Goal: Information Seeking & Learning: Learn about a topic

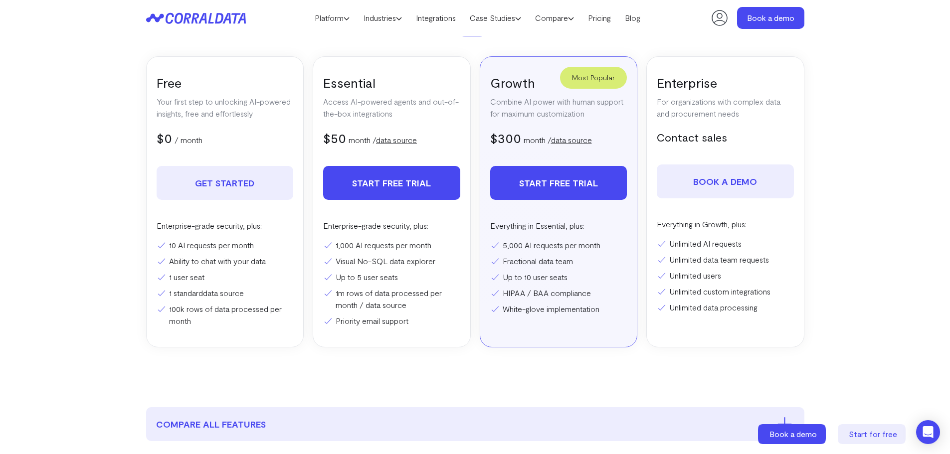
scroll to position [179, 0]
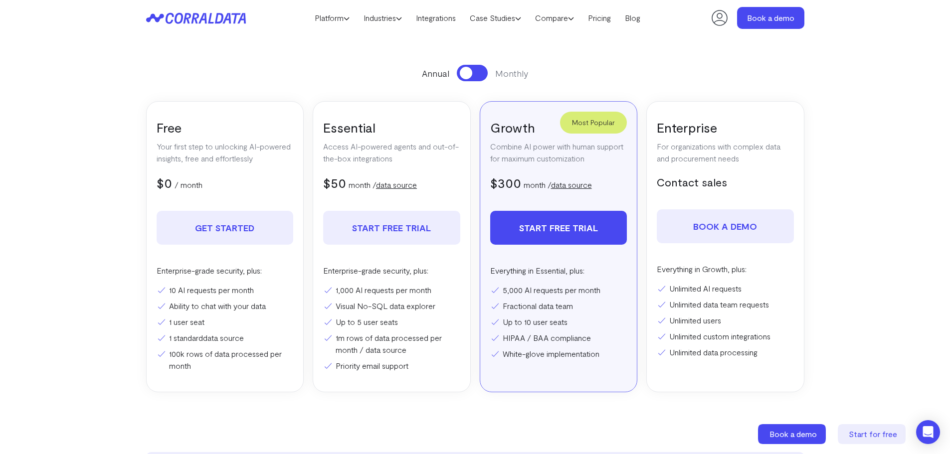
scroll to position [79, 0]
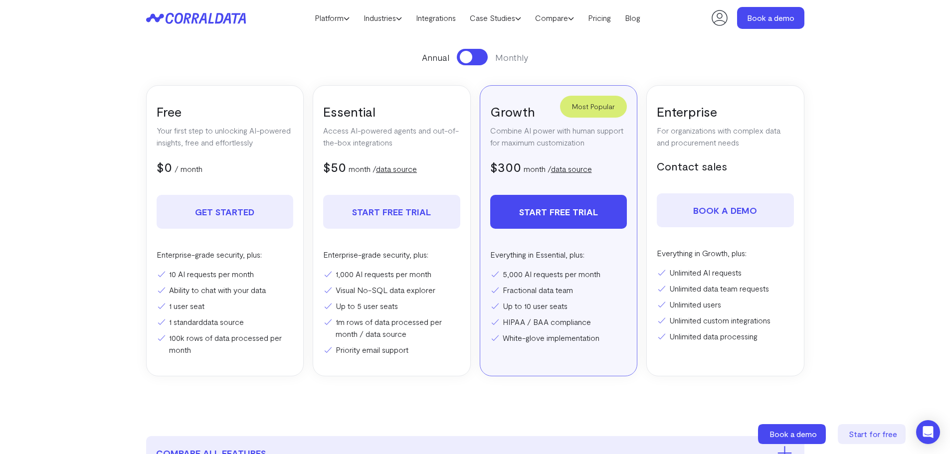
scroll to position [129, 0]
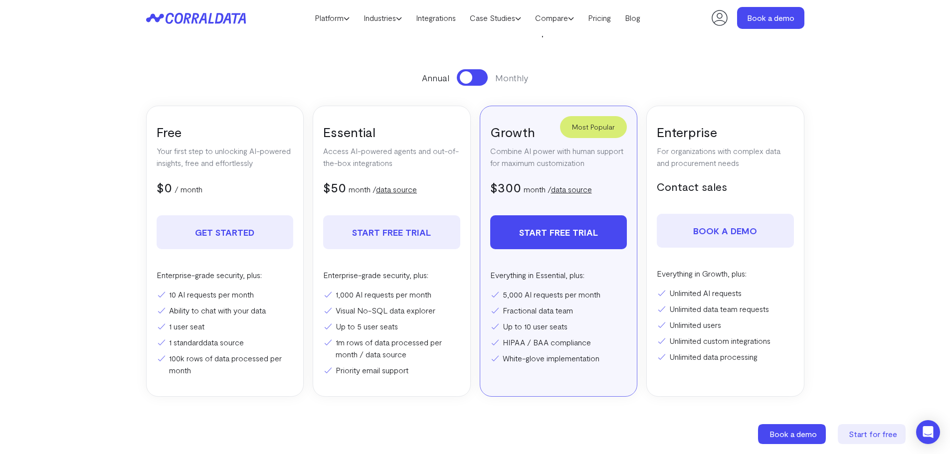
click at [467, 77] on span at bounding box center [466, 77] width 12 height 12
click at [467, 77] on button at bounding box center [472, 77] width 31 height 16
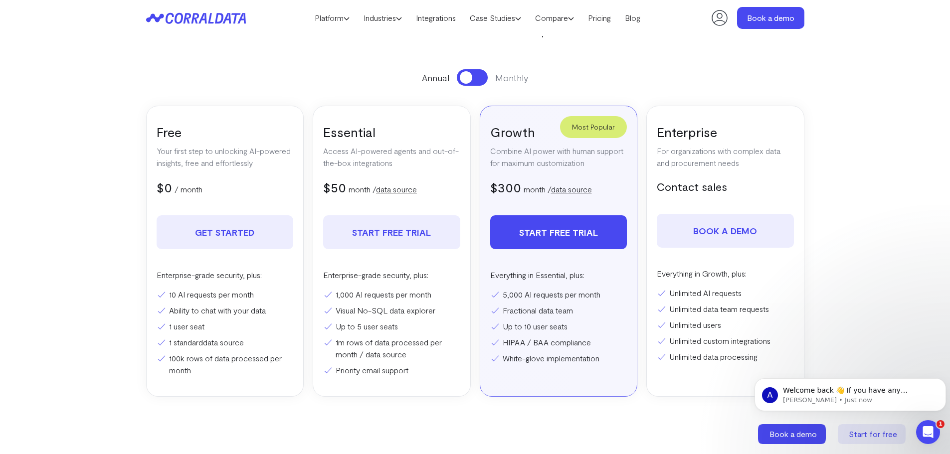
scroll to position [527, 0]
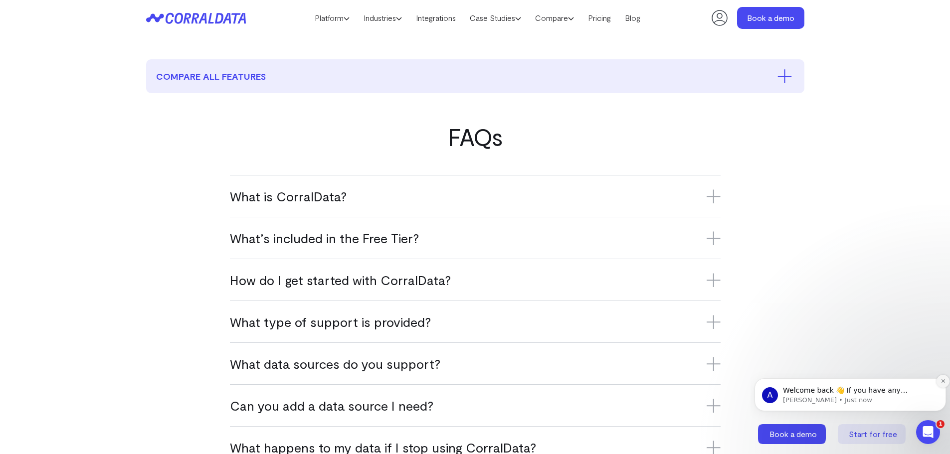
click at [941, 384] on icon "Dismiss notification" at bounding box center [943, 381] width 5 height 5
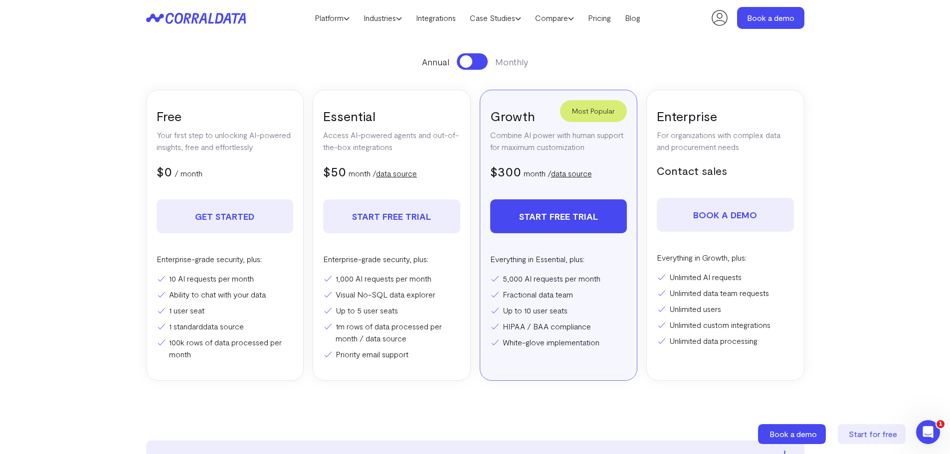
scroll to position [128, 0]
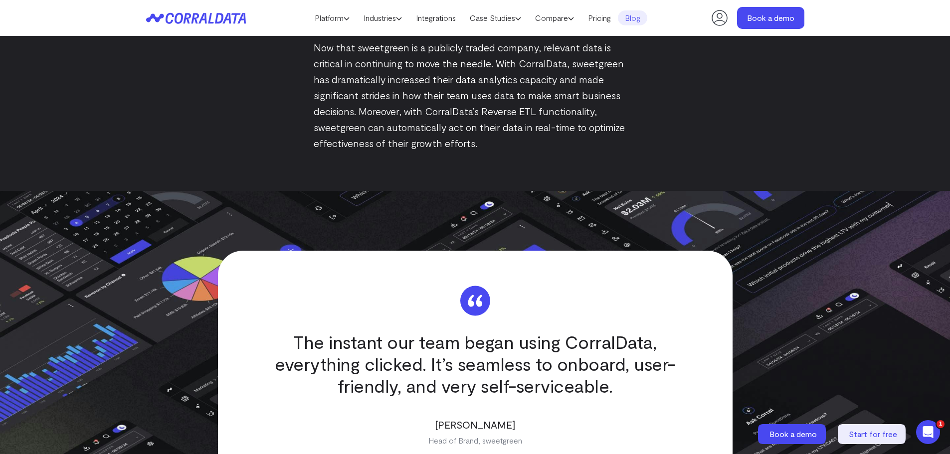
scroll to position [1675, 0]
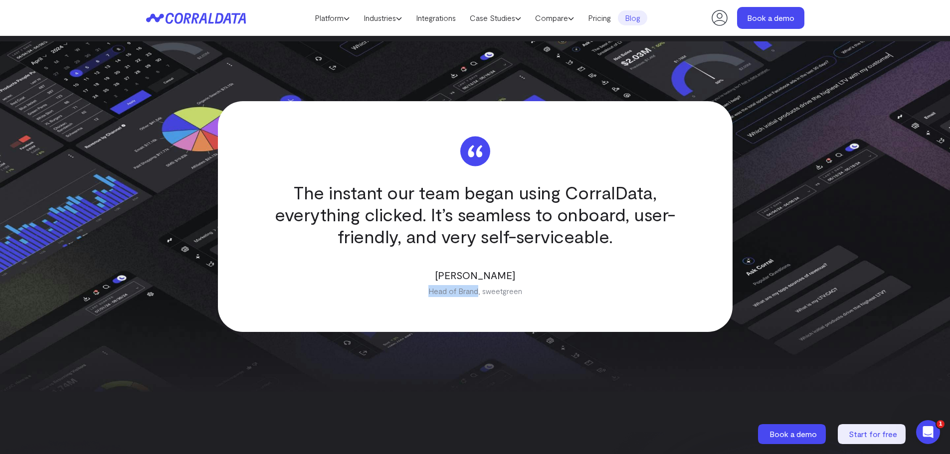
drag, startPoint x: 429, startPoint y: 293, endPoint x: 476, endPoint y: 295, distance: 46.9
click at [476, 295] on p "Head of Brand, sweetgreen" at bounding box center [475, 291] width 400 height 12
click at [471, 273] on p "Eric Estroff" at bounding box center [475, 275] width 400 height 16
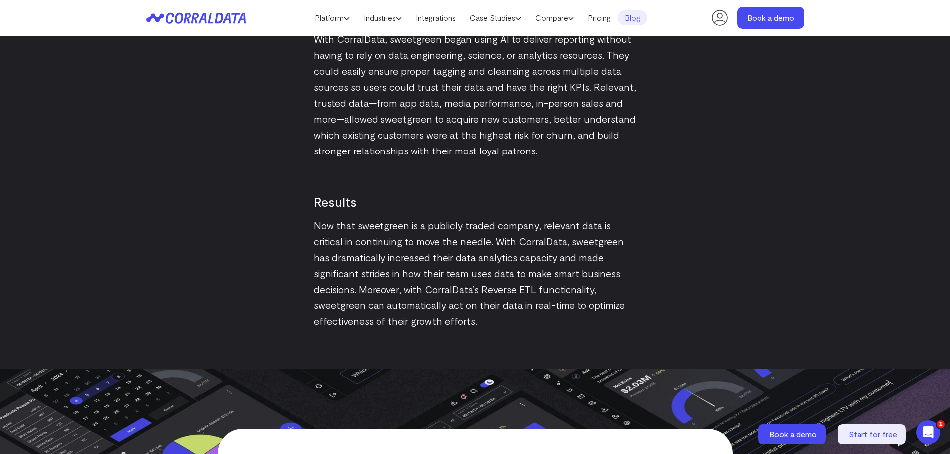
scroll to position [2198, 0]
